Goal: Check status: Check status

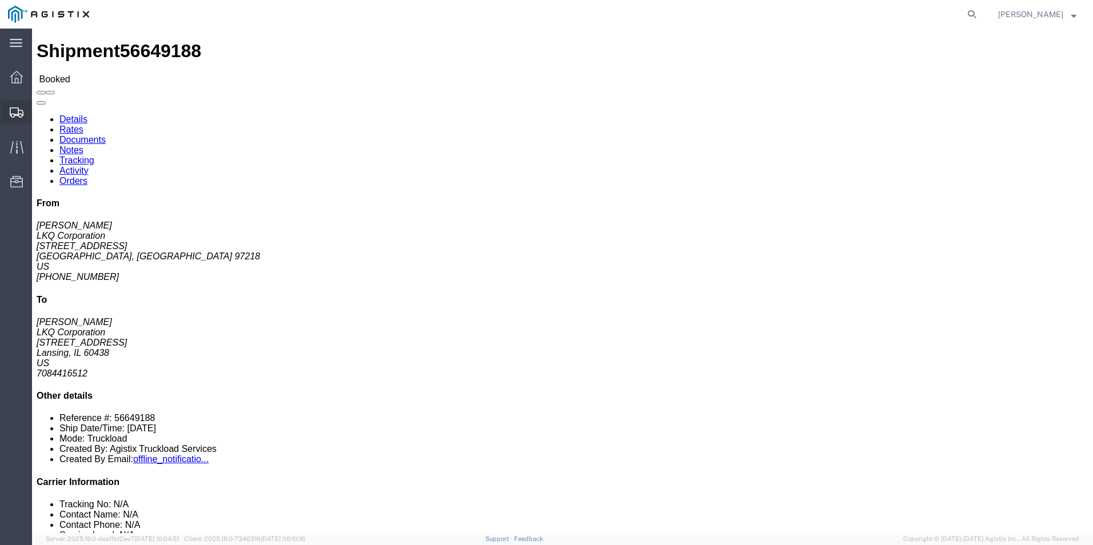
click at [15, 111] on icon at bounding box center [17, 112] width 14 height 10
